Goal: Transaction & Acquisition: Purchase product/service

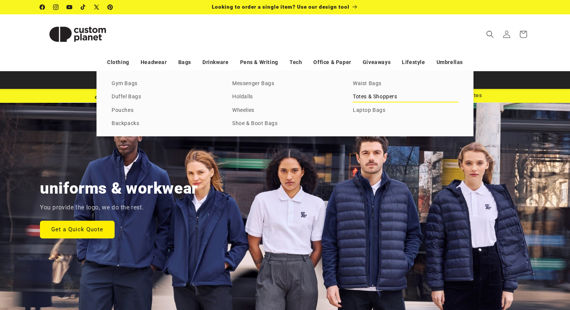
click at [370, 100] on link "Totes & Shoppers" at bounding box center [406, 97] width 106 height 10
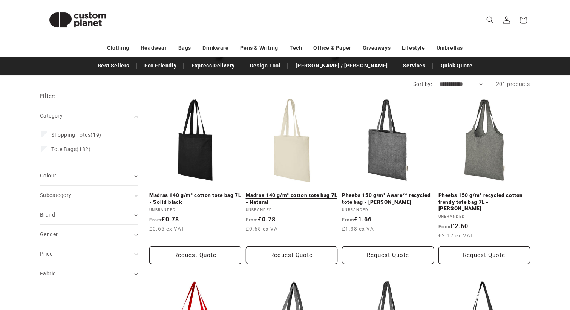
scroll to position [80, 0]
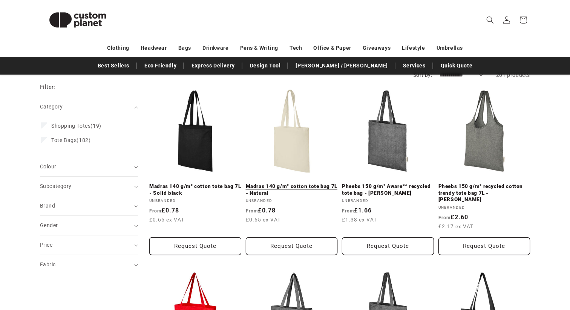
click at [287, 183] on link "Madras 140 g/m² cotton tote bag 7L - Natural" at bounding box center [292, 189] width 92 height 13
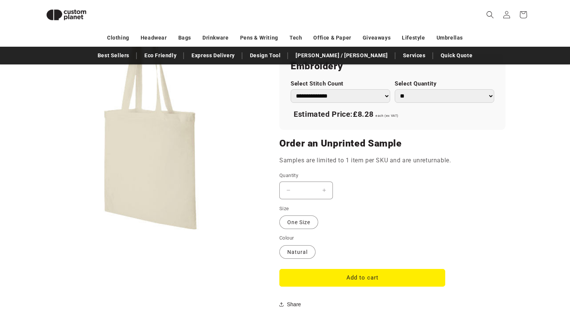
scroll to position [372, 0]
